Goal: Task Accomplishment & Management: Use online tool/utility

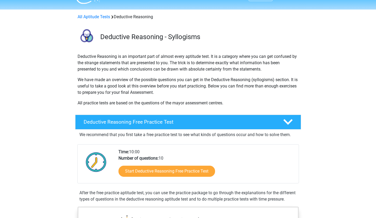
scroll to position [13, 0]
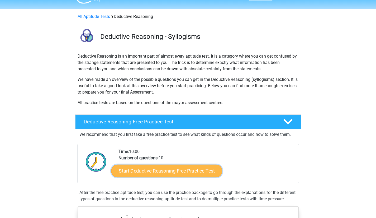
click at [189, 164] on link "Start Deductive Reasoning Free Practice Test" at bounding box center [166, 170] width 111 height 13
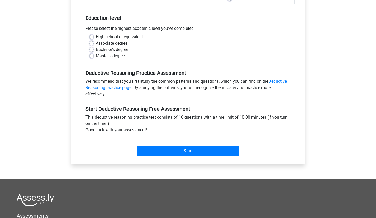
scroll to position [87, 0]
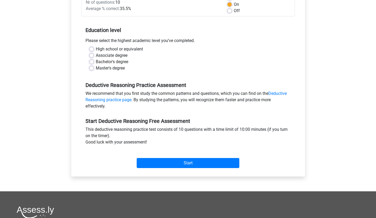
click at [134, 39] on div "Please select the highest academic level you’ve completed." at bounding box center [188, 41] width 213 height 8
click at [134, 46] on label "High school or equivalent" at bounding box center [119, 49] width 47 height 6
click at [94, 46] on input "High school or equivalent" at bounding box center [91, 48] width 4 height 5
radio input "true"
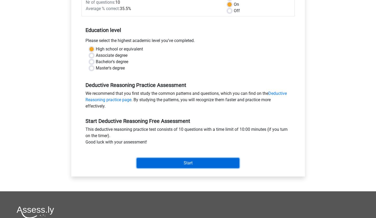
click at [189, 158] on input "Start" at bounding box center [188, 163] width 103 height 10
